Goal: Navigation & Orientation: Understand site structure

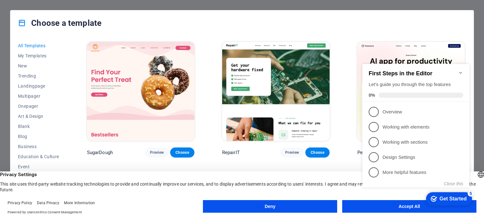
click div "checkmark Get Started 5 First Steps in the Editor Let's guide you through the t…"
click at [459, 70] on icon "Minimize checklist" at bounding box center [460, 72] width 5 height 5
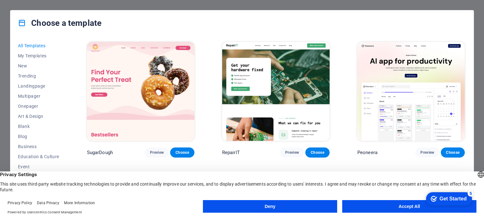
click at [356, 208] on button "Accept All" at bounding box center [409, 206] width 134 height 13
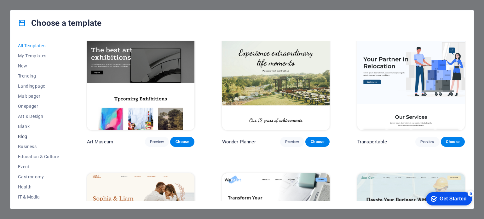
scroll to position [157, 0]
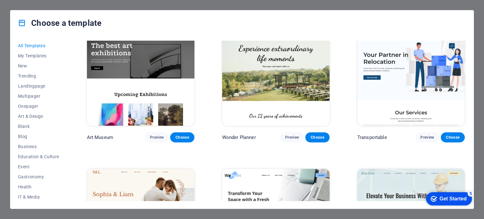
click at [26, 4] on div "Choose a template All Templates My Templates New Trending Landingpage Multipage…" at bounding box center [242, 109] width 484 height 219
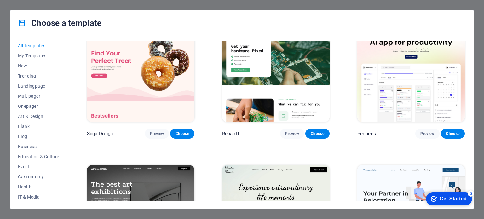
scroll to position [0, 0]
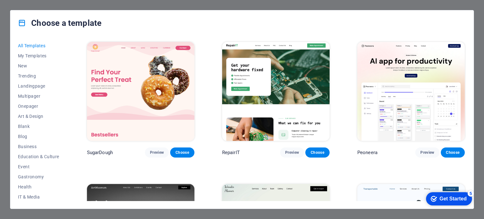
click at [467, 9] on div "Choose a template All Templates My Templates New Trending Landingpage Multipage…" at bounding box center [242, 109] width 484 height 219
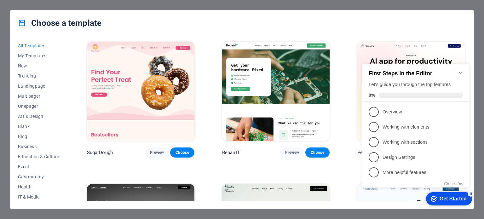
click at [459, 70] on icon "Minimize checklist" at bounding box center [460, 72] width 5 height 5
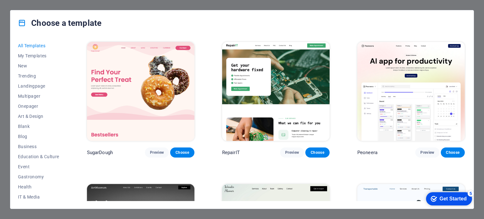
click at [434, 197] on icon "Get Started 5 items remaining, 0% complete" at bounding box center [433, 199] width 6 height 6
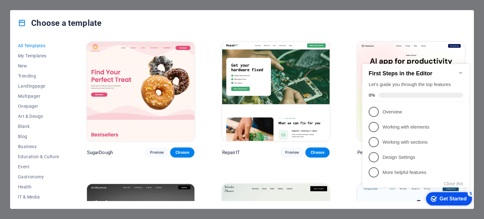
click at [434, 197] on icon "Get Started 5 items remaining, 0% complete" at bounding box center [433, 199] width 6 height 6
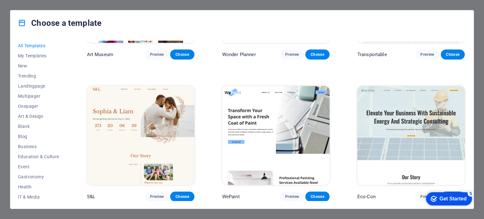
scroll to position [157, 0]
